Goal: Task Accomplishment & Management: Manage account settings

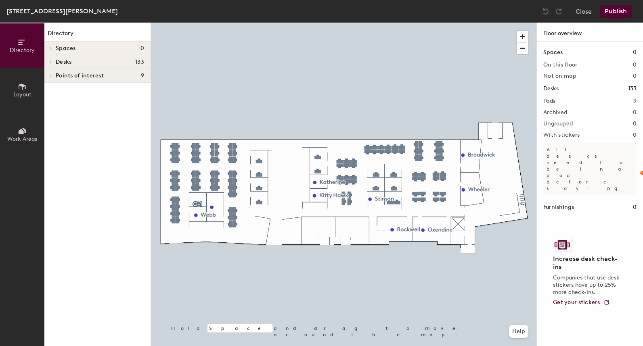
click at [226, 23] on div at bounding box center [343, 23] width 385 height 0
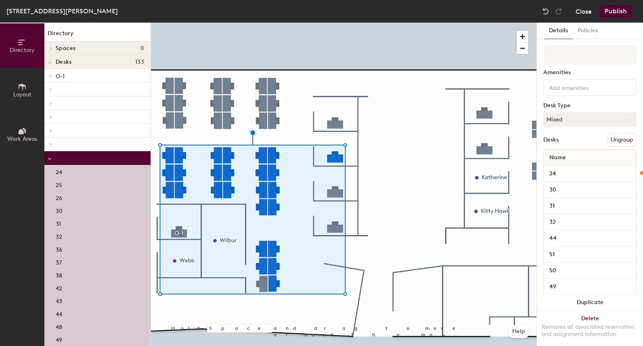
click at [586, 11] on button "Close" at bounding box center [583, 11] width 16 height 13
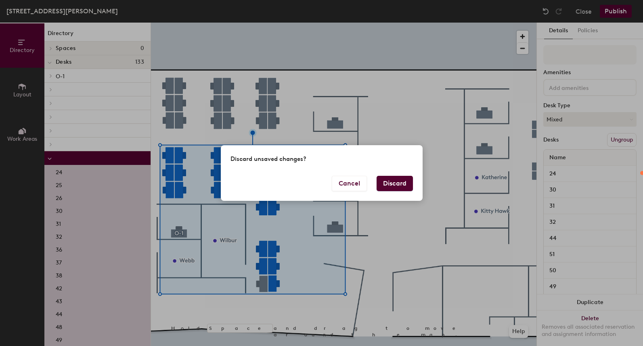
click at [392, 186] on button "Discard" at bounding box center [394, 183] width 36 height 15
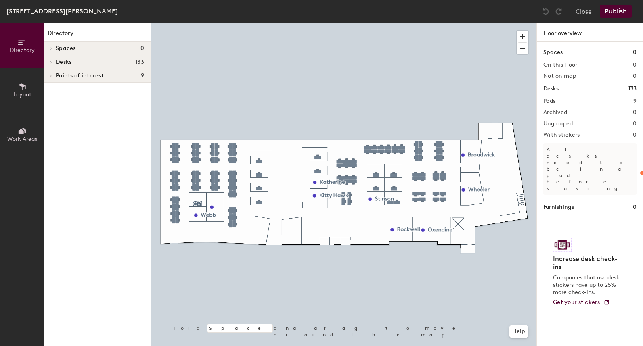
click at [196, 23] on div at bounding box center [343, 23] width 385 height 0
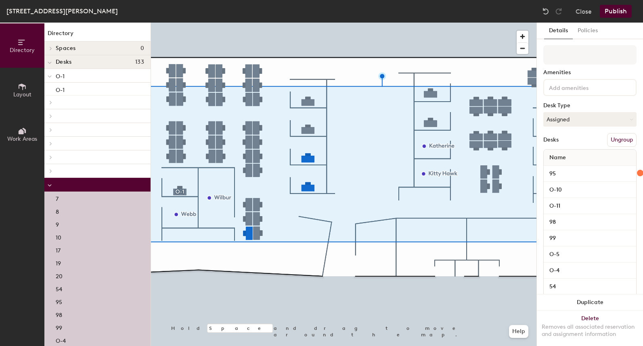
click at [619, 140] on button "Ungroup" at bounding box center [621, 140] width 29 height 14
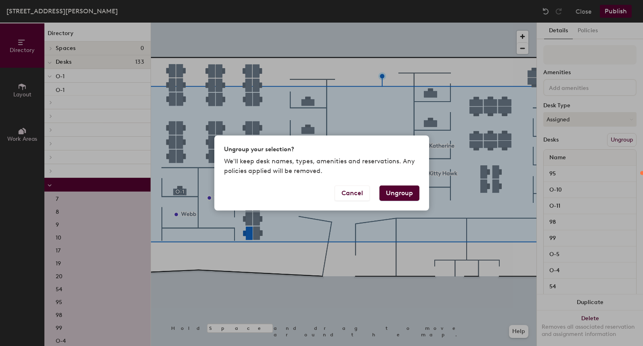
click at [392, 193] on button "Ungroup" at bounding box center [399, 193] width 40 height 15
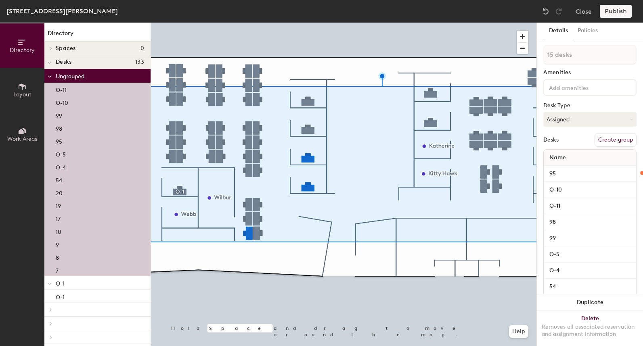
click at [48, 75] on icon at bounding box center [50, 76] width 4 height 3
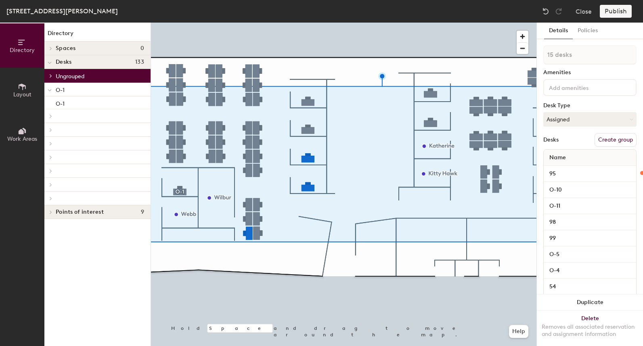
click at [49, 90] on icon at bounding box center [50, 90] width 4 height 3
click at [49, 90] on icon at bounding box center [50, 90] width 3 height 4
click at [67, 90] on p "O-1" at bounding box center [100, 89] width 88 height 10
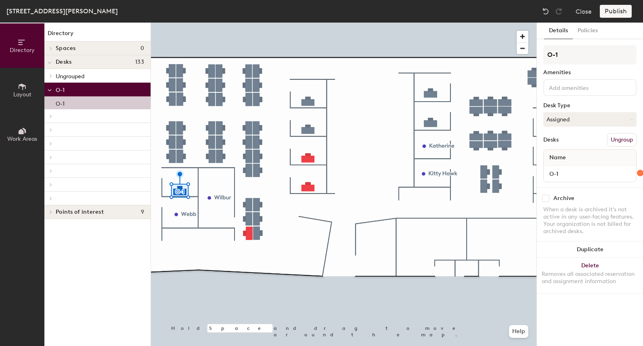
click at [624, 142] on button "Ungroup" at bounding box center [621, 140] width 29 height 14
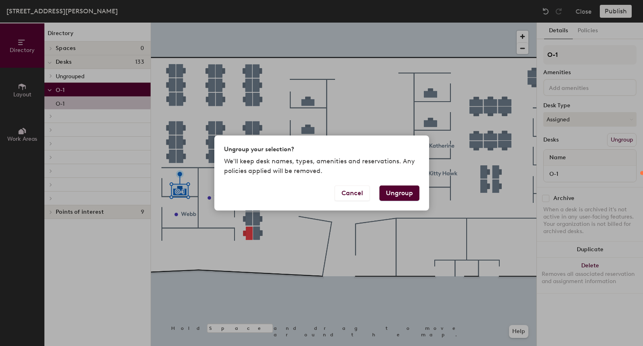
click at [395, 194] on button "Ungroup" at bounding box center [399, 193] width 40 height 15
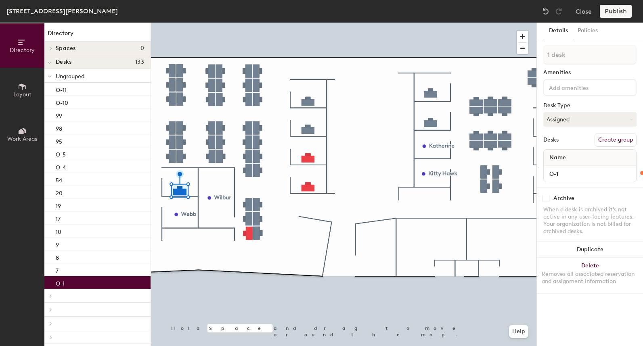
click at [50, 78] on span at bounding box center [50, 76] width 4 height 7
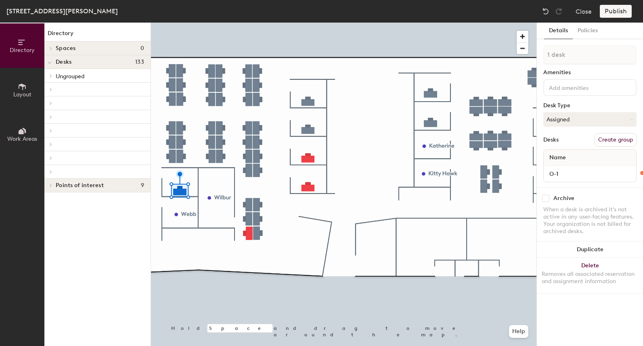
click at [56, 85] on div at bounding box center [97, 90] width 106 height 14
click at [50, 88] on icon at bounding box center [50, 90] width 3 height 4
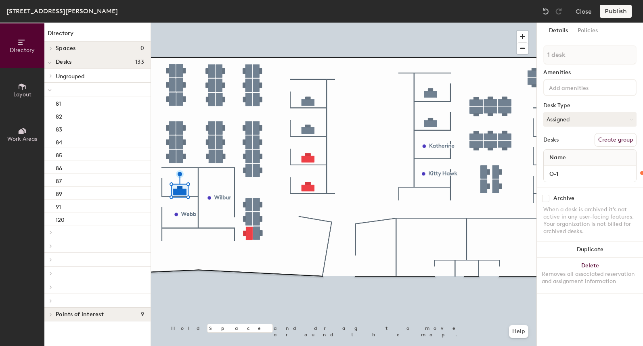
click at [61, 96] on div at bounding box center [97, 90] width 106 height 14
click at [64, 90] on div at bounding box center [97, 90] width 106 height 14
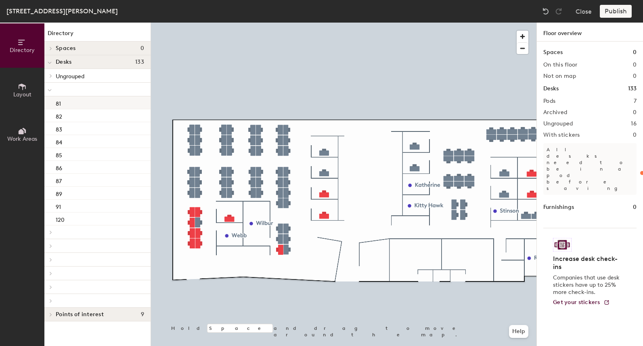
click at [71, 99] on div "81" at bounding box center [97, 102] width 106 height 13
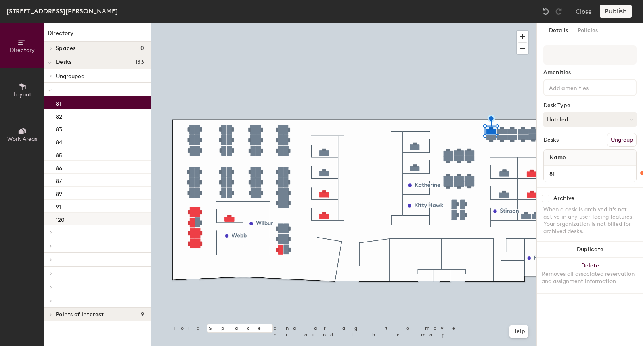
click at [90, 217] on div "120" at bounding box center [97, 219] width 106 height 13
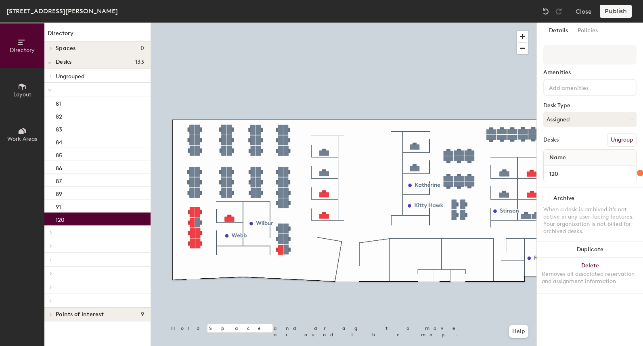
click at [624, 141] on button "Ungroup" at bounding box center [621, 140] width 29 height 14
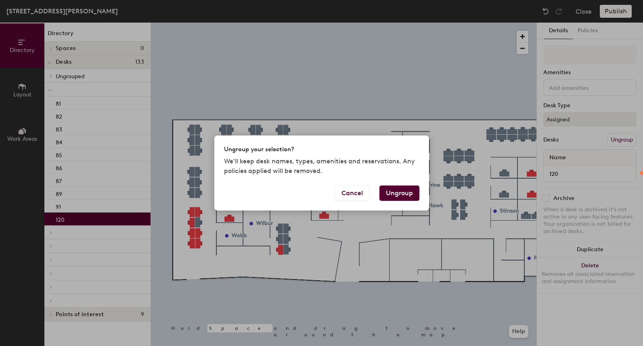
click at [405, 194] on button "Ungroup" at bounding box center [399, 193] width 40 height 15
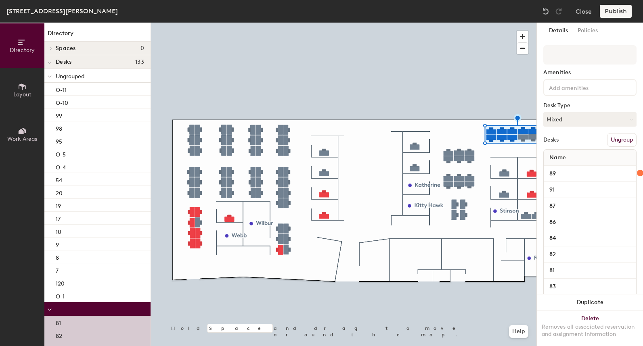
click at [626, 140] on button "Ungroup" at bounding box center [621, 140] width 29 height 14
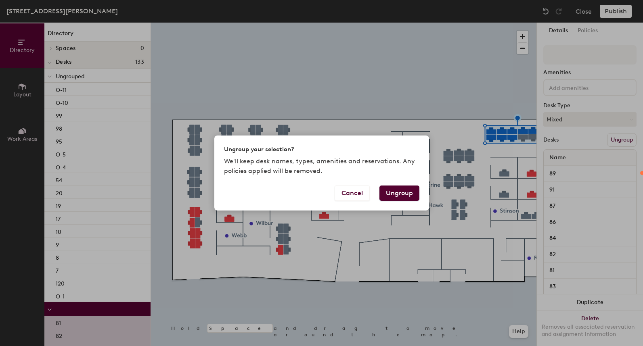
click at [397, 193] on button "Ungroup" at bounding box center [399, 193] width 40 height 15
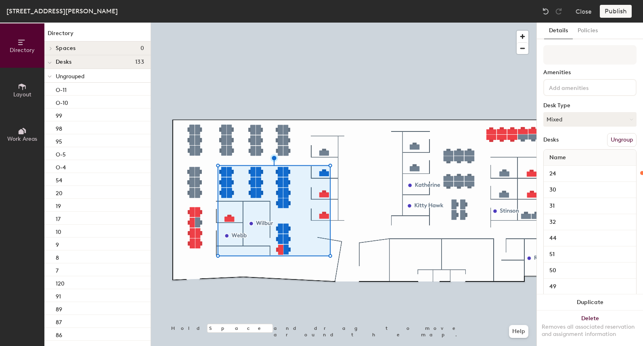
click at [614, 141] on button "Ungroup" at bounding box center [621, 140] width 29 height 14
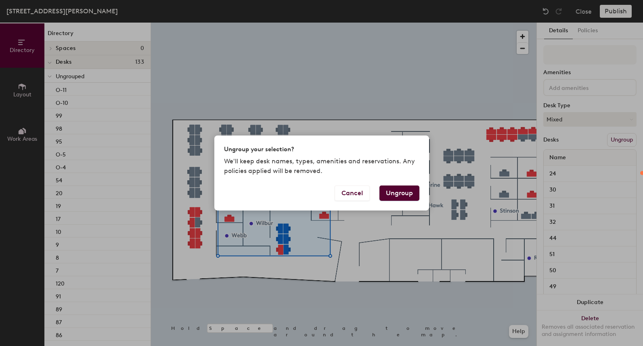
click at [412, 192] on button "Ungroup" at bounding box center [399, 193] width 40 height 15
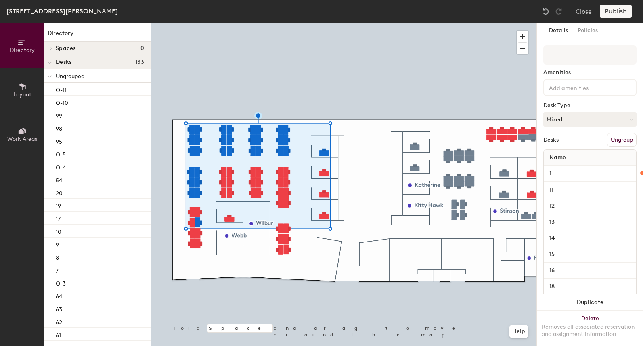
click at [613, 138] on button "Ungroup" at bounding box center [621, 140] width 29 height 14
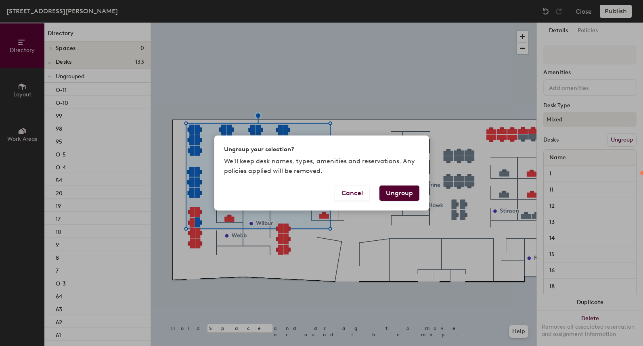
click at [385, 193] on button "Ungroup" at bounding box center [399, 193] width 40 height 15
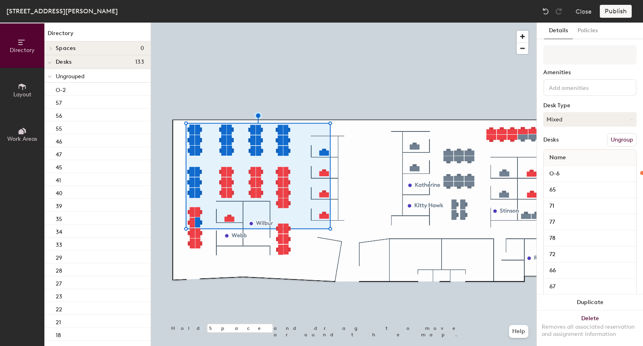
click at [611, 136] on button "Ungroup" at bounding box center [621, 140] width 29 height 14
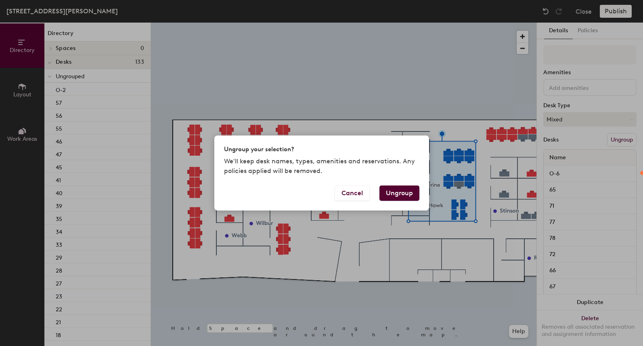
click at [404, 190] on button "Ungroup" at bounding box center [399, 193] width 40 height 15
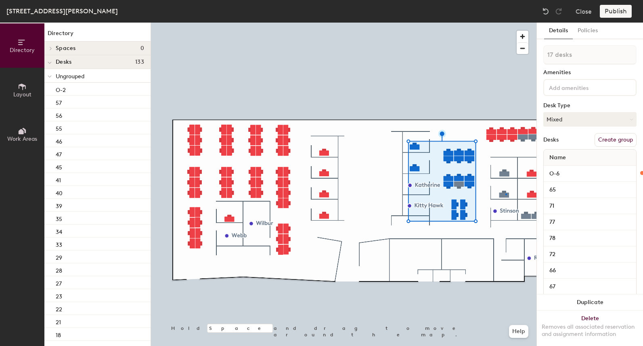
click at [505, 23] on div at bounding box center [343, 23] width 385 height 0
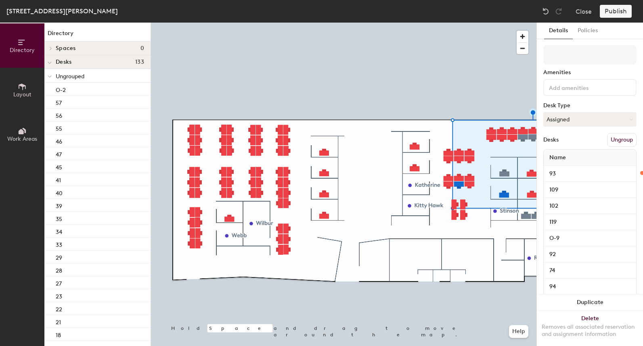
click at [608, 138] on button "Ungroup" at bounding box center [621, 140] width 29 height 14
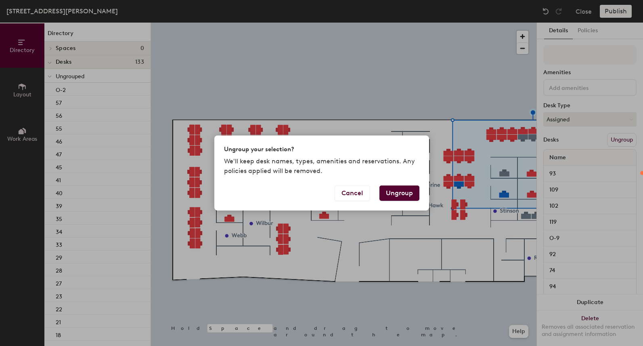
click at [398, 194] on button "Ungroup" at bounding box center [399, 193] width 40 height 15
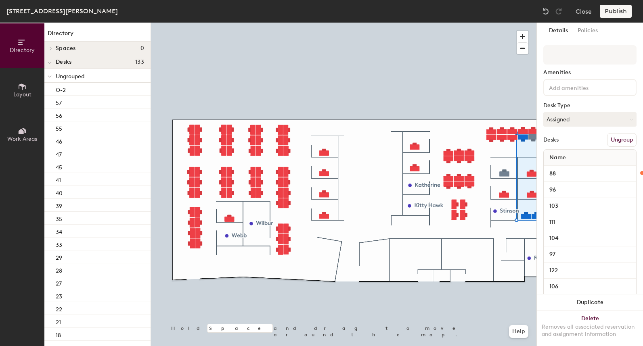
click at [611, 138] on button "Ungroup" at bounding box center [621, 140] width 29 height 14
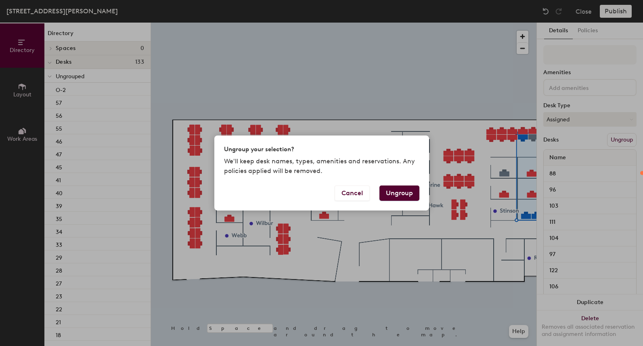
click at [401, 196] on button "Ungroup" at bounding box center [399, 193] width 40 height 15
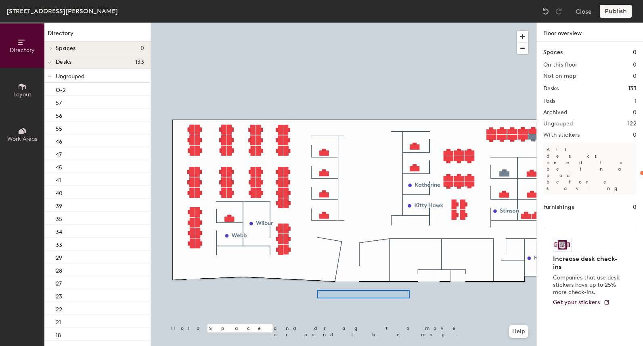
click at [315, 23] on div at bounding box center [343, 23] width 385 height 0
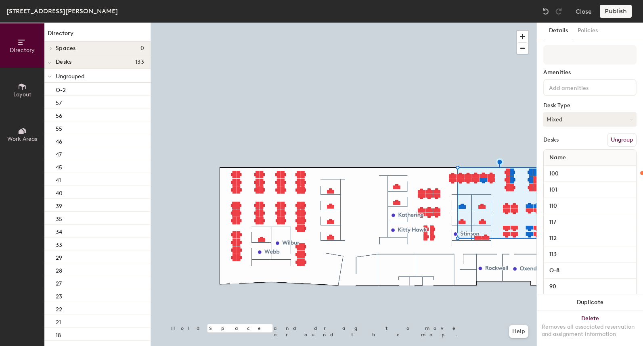
click at [612, 140] on button "Ungroup" at bounding box center [621, 140] width 29 height 14
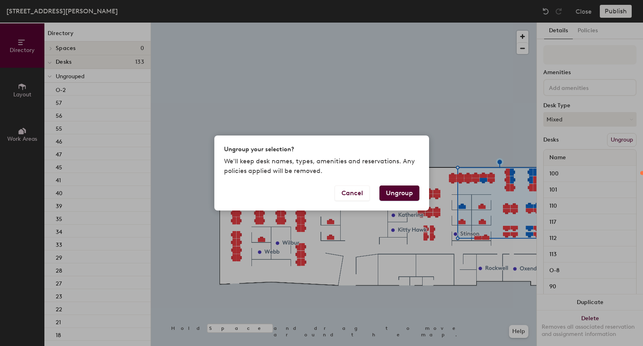
click at [403, 194] on button "Ungroup" at bounding box center [399, 193] width 40 height 15
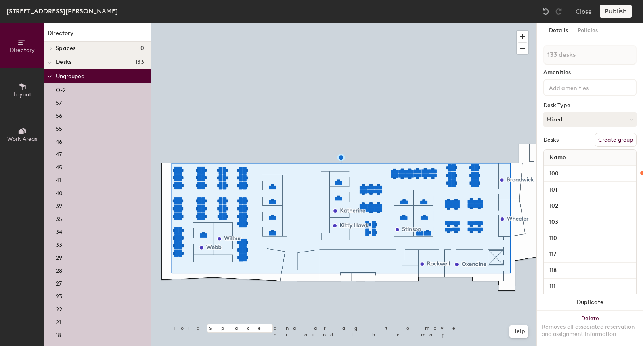
click at [600, 140] on button "Create group" at bounding box center [615, 140] width 42 height 14
click at [535, 55] on div "Directory Layout Work Areas Directory Spaces 0 Desks 133 Pod 1 1 2 3 4 5 6 7 8 …" at bounding box center [321, 185] width 643 height 324
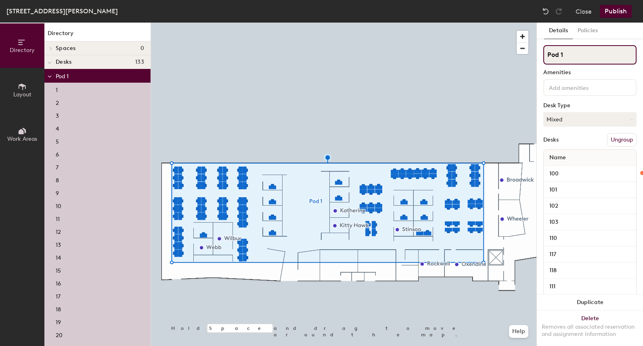
drag, startPoint x: 570, startPoint y: 52, endPoint x: 543, endPoint y: 53, distance: 27.4
click at [543, 53] on input "Pod 1" at bounding box center [589, 54] width 93 height 19
click at [613, 13] on button "Publish" at bounding box center [615, 11] width 32 height 13
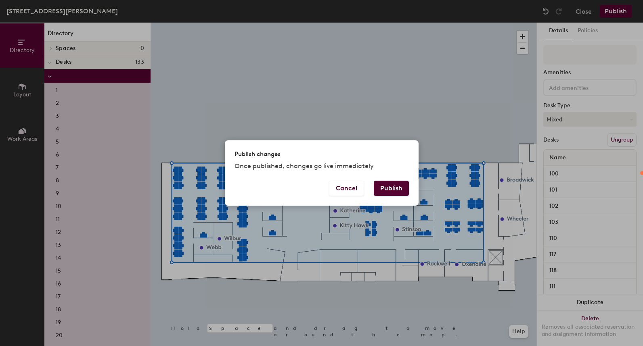
click at [389, 184] on button "Publish" at bounding box center [391, 188] width 35 height 15
